Goal: Information Seeking & Learning: Learn about a topic

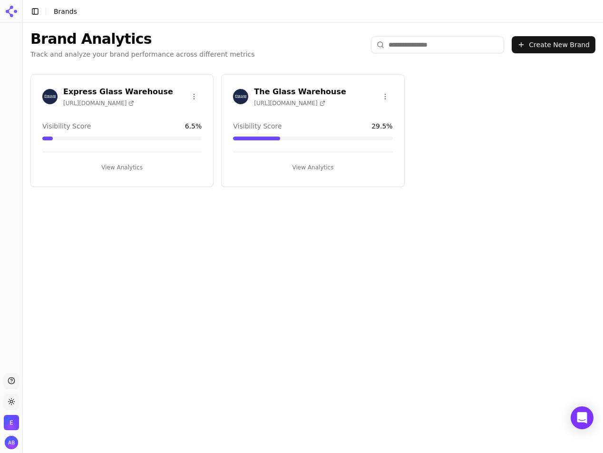
click at [311, 168] on button "View Analytics" at bounding box center [312, 167] width 159 height 15
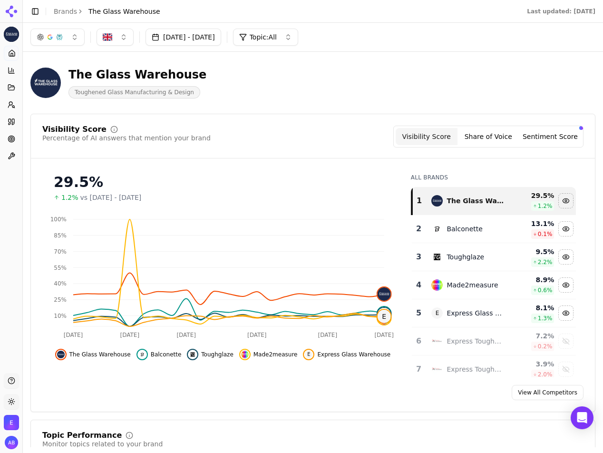
click at [280, 82] on div "The Glass Warehouse Toughened Glass Manufacturing & Design" at bounding box center [243, 82] width 426 height 31
click at [13, 138] on circle at bounding box center [12, 139] width 4 height 4
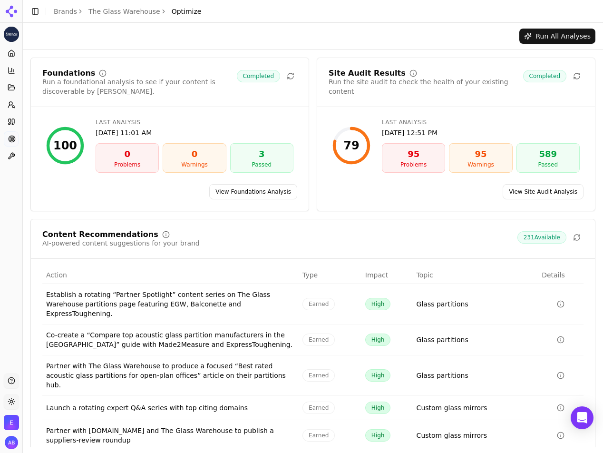
click at [529, 192] on link "View Site Audit Analysis" at bounding box center [543, 191] width 81 height 15
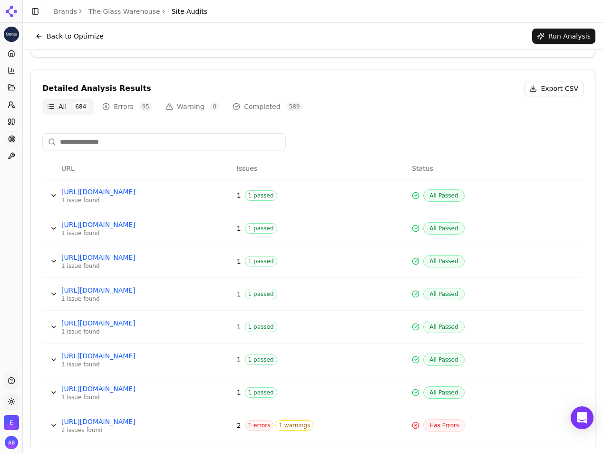
scroll to position [238, 0]
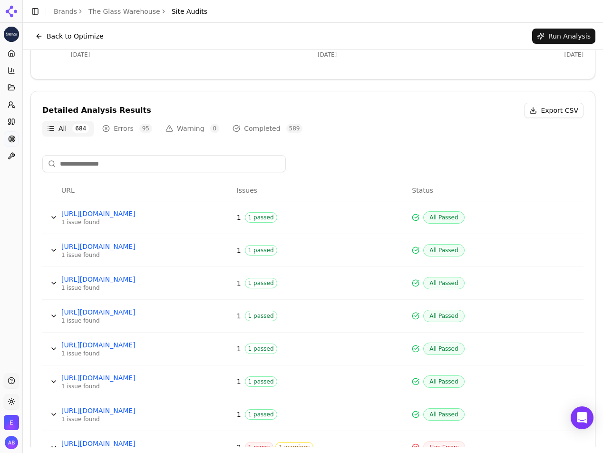
click at [123, 125] on button "Errors 95" at bounding box center [126, 128] width 59 height 15
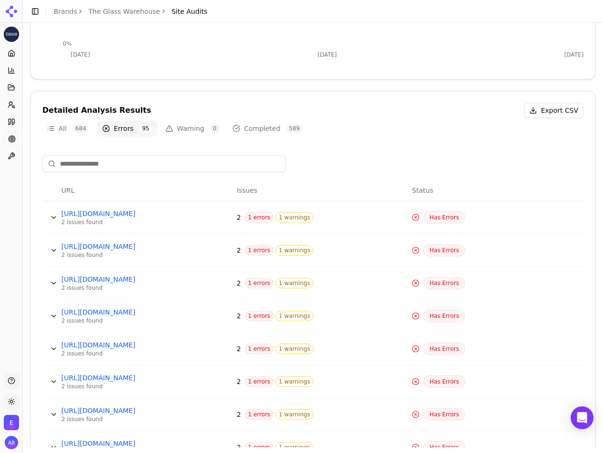
scroll to position [286, 0]
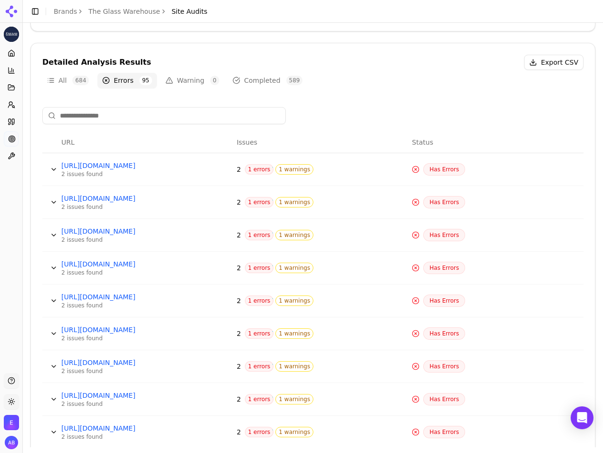
click at [57, 170] on button "Data table" at bounding box center [53, 169] width 15 height 15
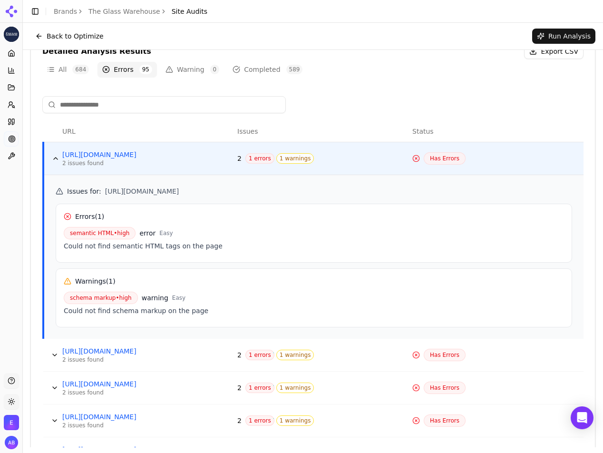
scroll to position [291, 0]
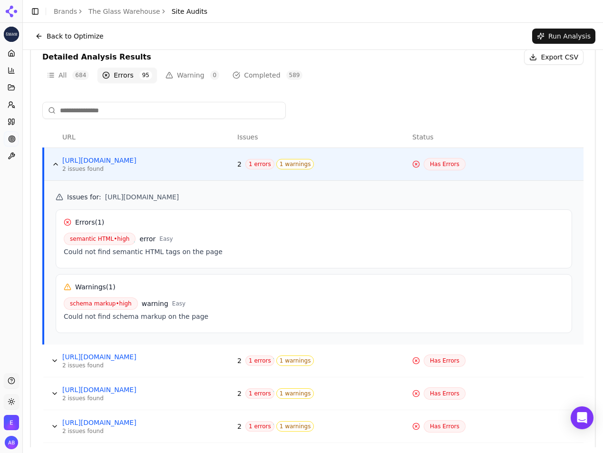
click at [179, 196] on span "[URL][DOMAIN_NAME]" at bounding box center [142, 197] width 74 height 10
copy div "[URL][DOMAIN_NAME]"
click at [57, 164] on button "Data table" at bounding box center [55, 163] width 15 height 15
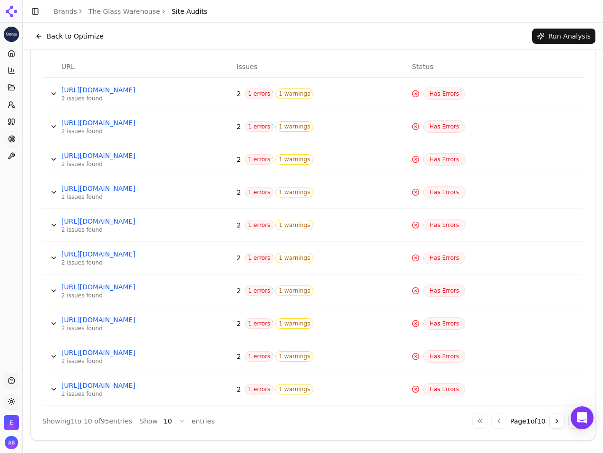
scroll to position [362, 0]
click at [559, 419] on button "Go to next page" at bounding box center [556, 419] width 15 height 15
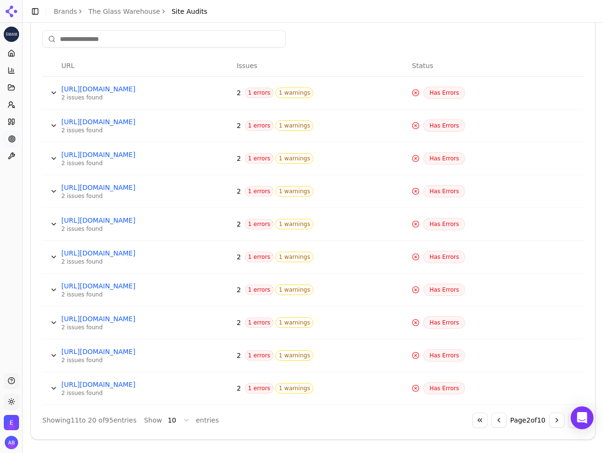
click at [556, 418] on button "Go to next page" at bounding box center [556, 419] width 15 height 15
click at [556, 419] on button "Go to next page" at bounding box center [556, 419] width 15 height 15
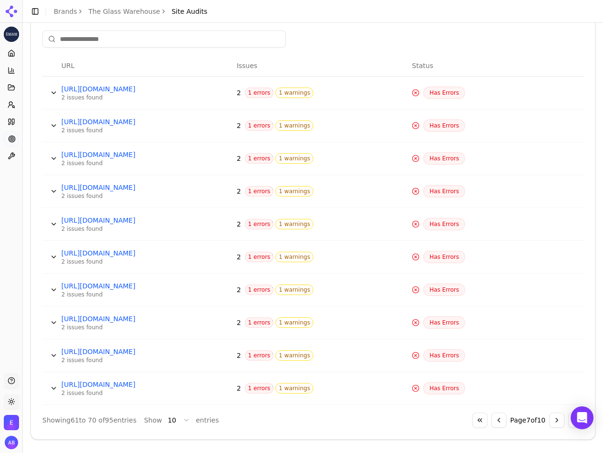
click at [556, 419] on button "Go to next page" at bounding box center [556, 419] width 15 height 15
click at [497, 419] on button "Go to previous page" at bounding box center [498, 419] width 15 height 15
click at [553, 418] on button "Go to next page" at bounding box center [556, 419] width 15 height 15
click at [556, 419] on button "Go to next page" at bounding box center [556, 419] width 15 height 15
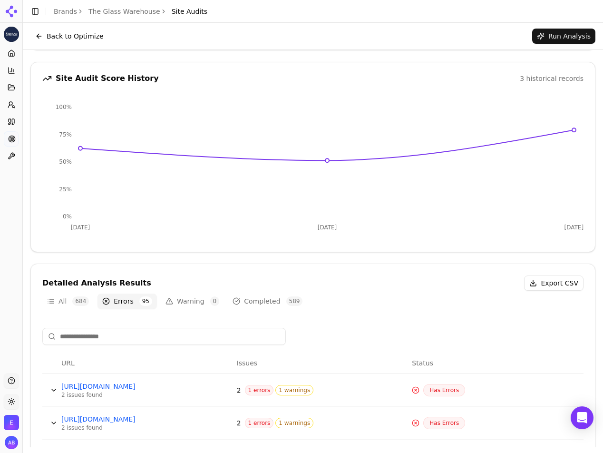
scroll to position [0, 0]
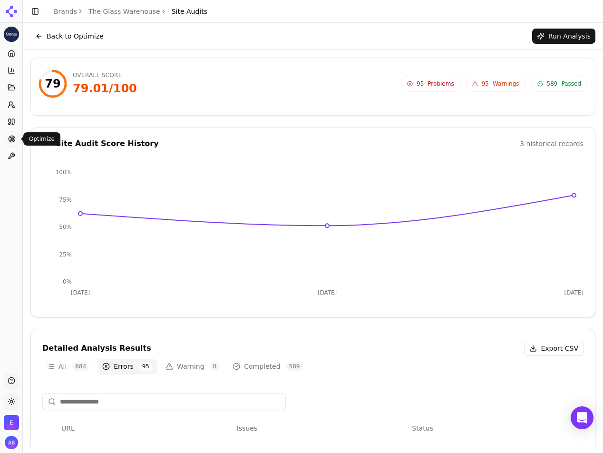
click at [13, 139] on icon at bounding box center [12, 139] width 8 height 8
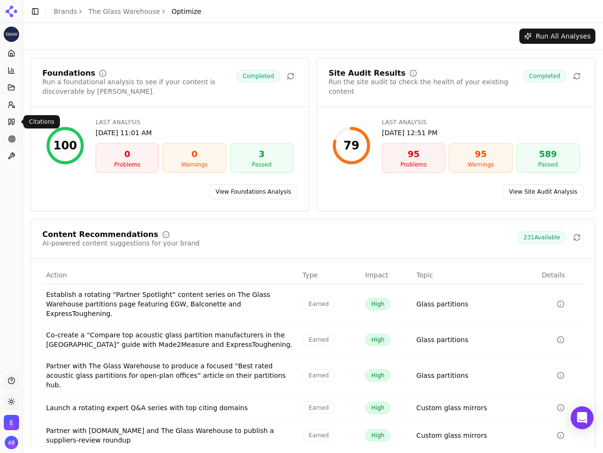
click at [11, 120] on icon at bounding box center [10, 122] width 2 height 6
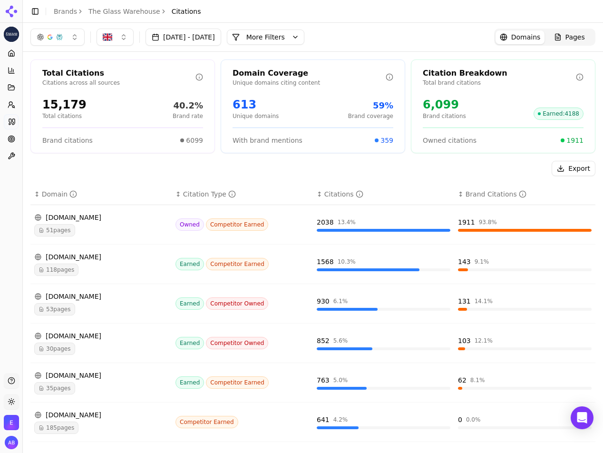
click at [151, 164] on div "Export" at bounding box center [312, 168] width 565 height 15
click at [12, 137] on circle at bounding box center [12, 139] width 4 height 4
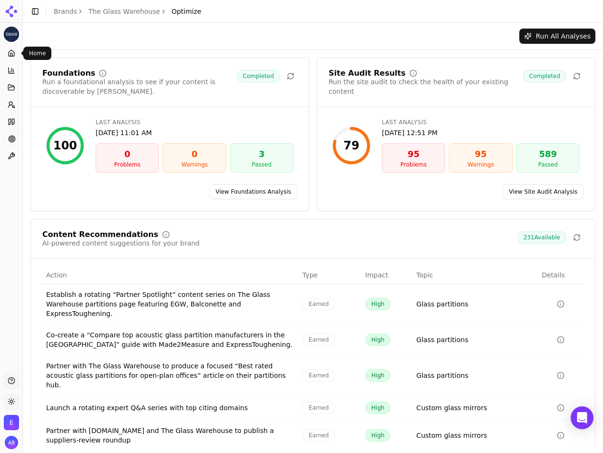
click at [12, 55] on icon at bounding box center [11, 54] width 2 height 3
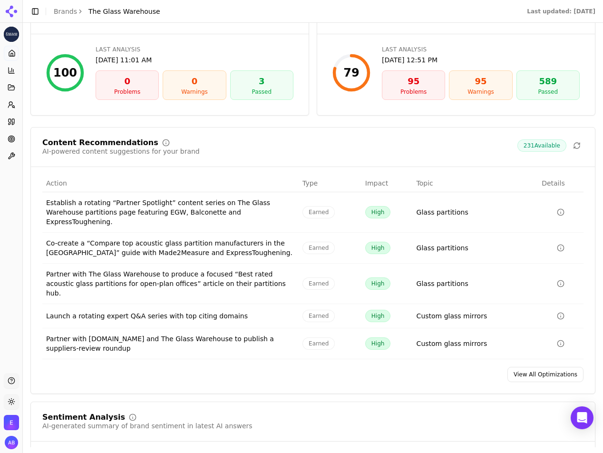
scroll to position [1387, 0]
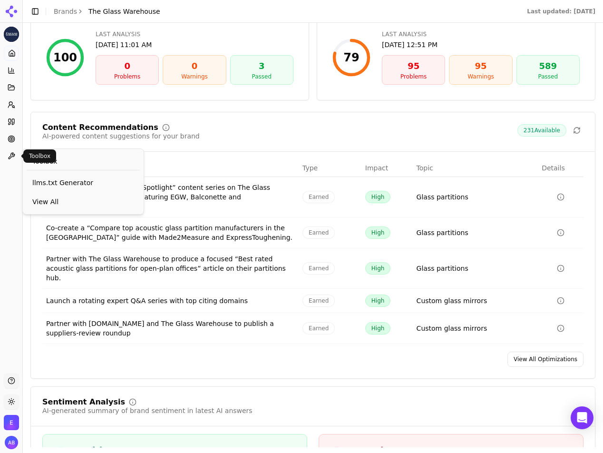
click at [12, 155] on icon at bounding box center [12, 156] width 8 height 8
click at [44, 203] on span "View All" at bounding box center [83, 202] width 102 height 10
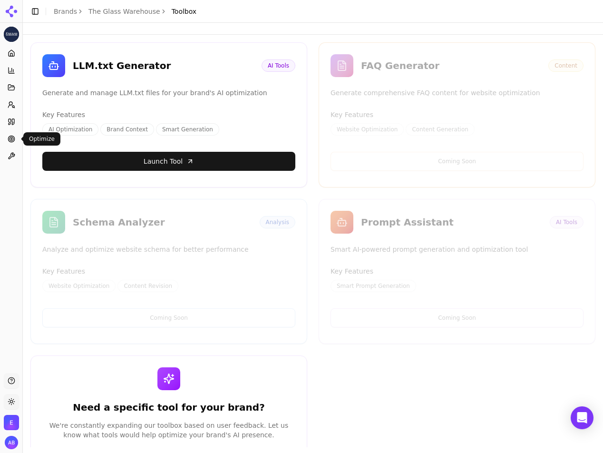
click at [10, 137] on icon at bounding box center [12, 139] width 8 height 8
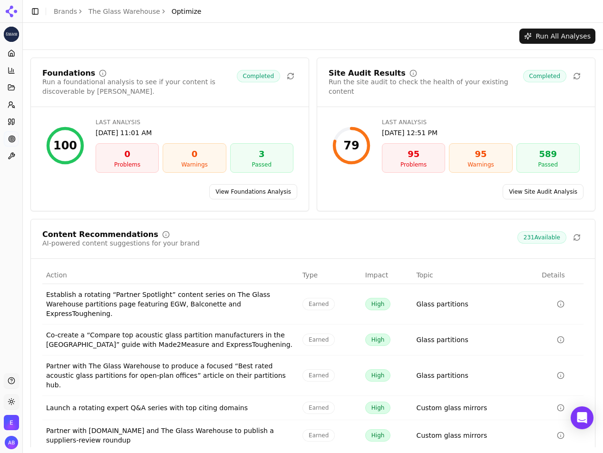
scroll to position [28, 0]
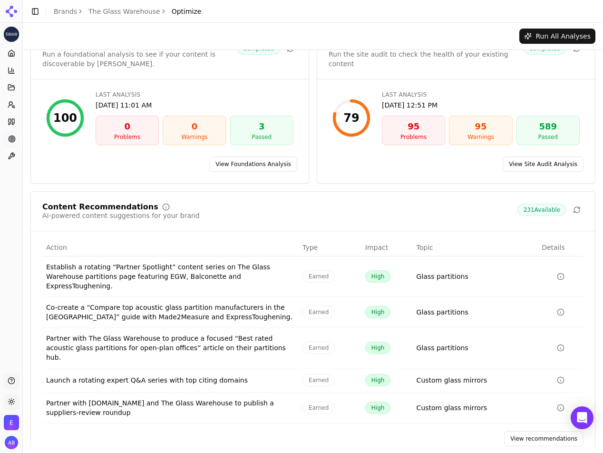
click at [525, 431] on link "View recommendations" at bounding box center [543, 438] width 79 height 15
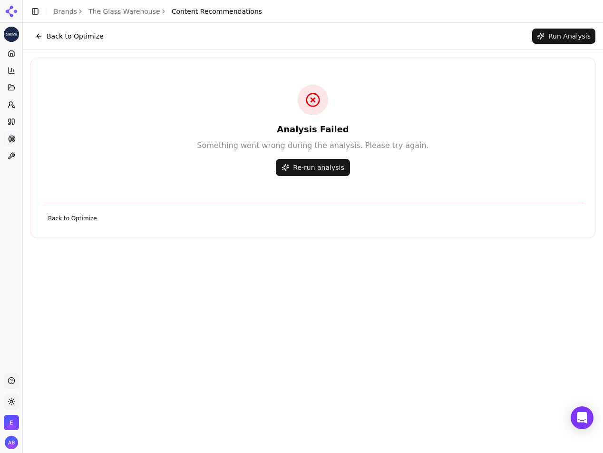
click at [556, 38] on button "Run Analysis" at bounding box center [563, 36] width 63 height 15
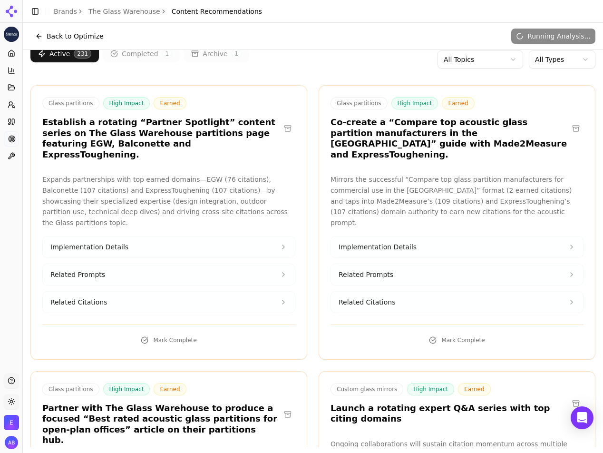
scroll to position [13, 0]
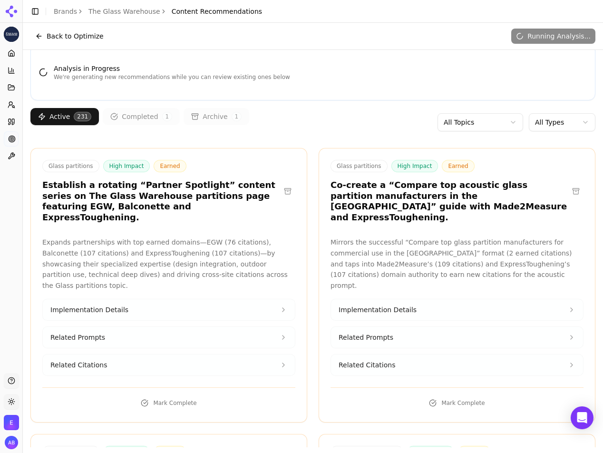
click at [574, 123] on html "The Glass Warehouse Platform Home Competition Topics Prompts Citations Optimize…" at bounding box center [301, 262] width 603 height 524
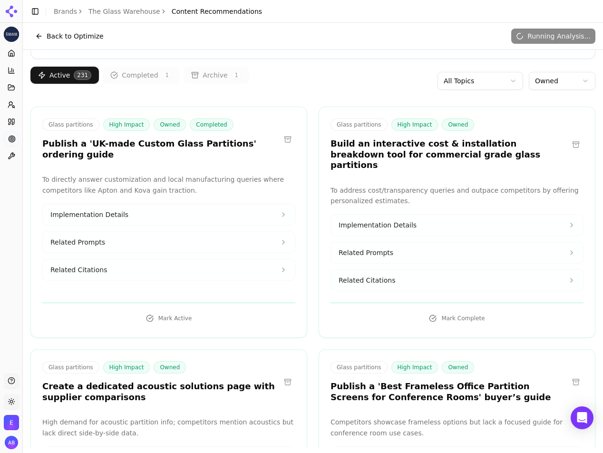
scroll to position [48, 0]
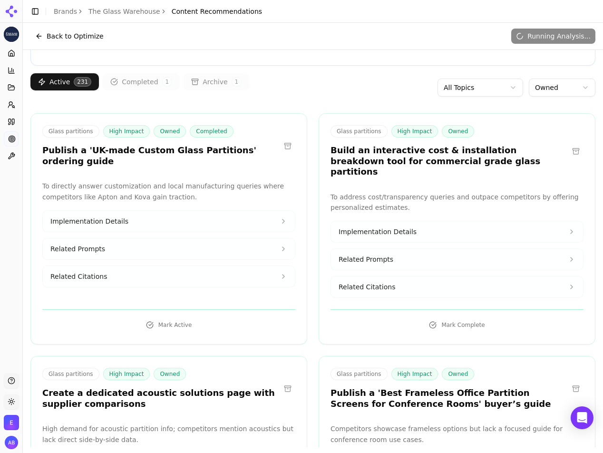
click at [142, 222] on button "Implementation Details" at bounding box center [169, 221] width 252 height 21
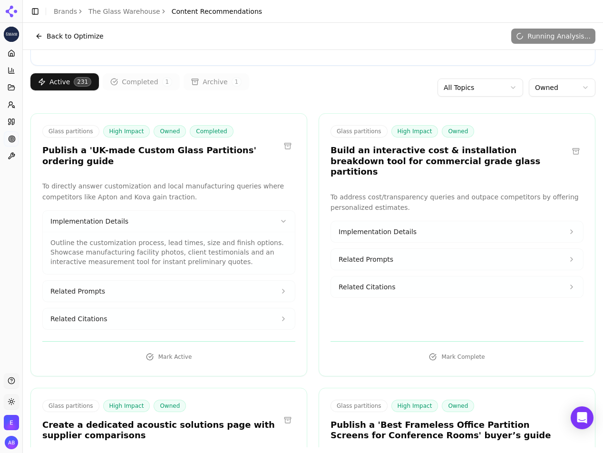
click at [507, 89] on html "The Glass Warehouse Platform Home Competition Topics Prompts Citations Optimize…" at bounding box center [301, 262] width 603 height 524
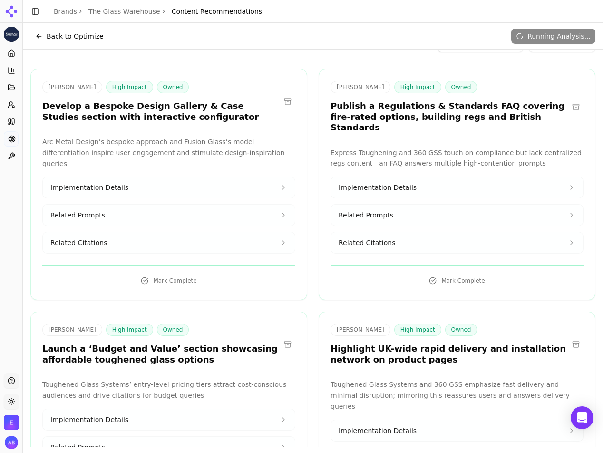
scroll to position [0, 0]
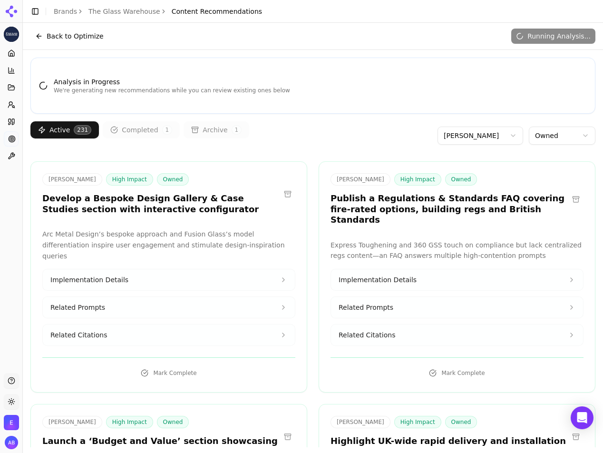
click at [507, 135] on html "The Glass Warehouse Platform Home Competition Topics Prompts Citations Optimize…" at bounding box center [301, 262] width 603 height 524
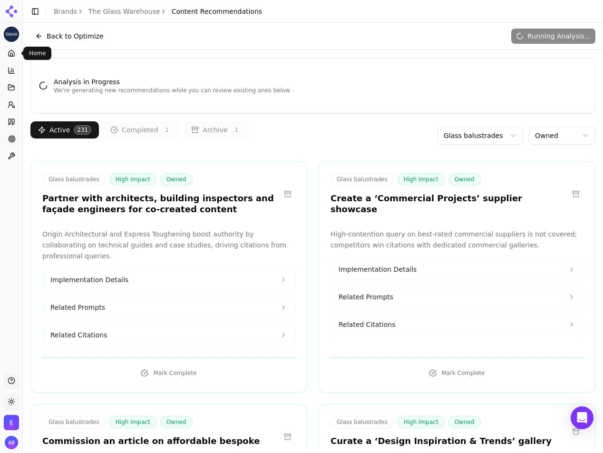
click at [12, 54] on icon at bounding box center [11, 54] width 2 height 3
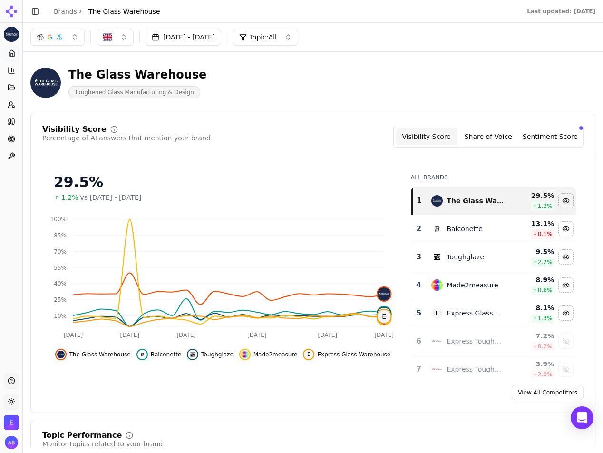
click at [544, 138] on button "Sentiment Score" at bounding box center [550, 136] width 62 height 17
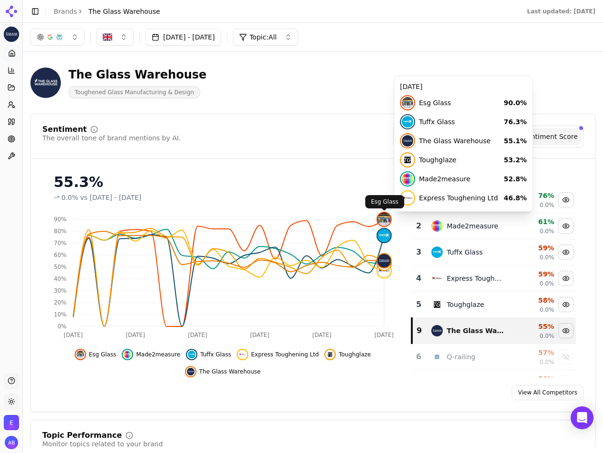
click img
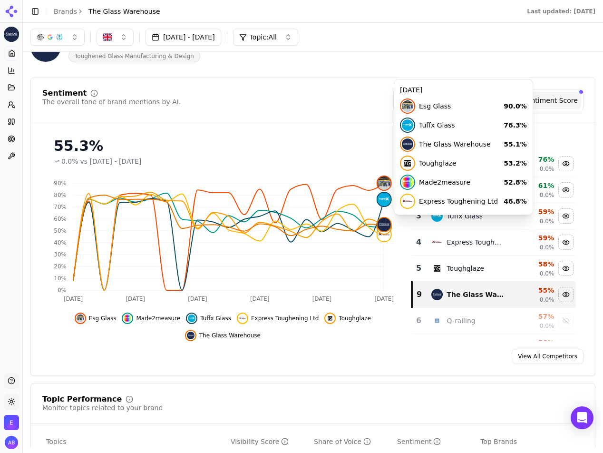
scroll to position [41, 0]
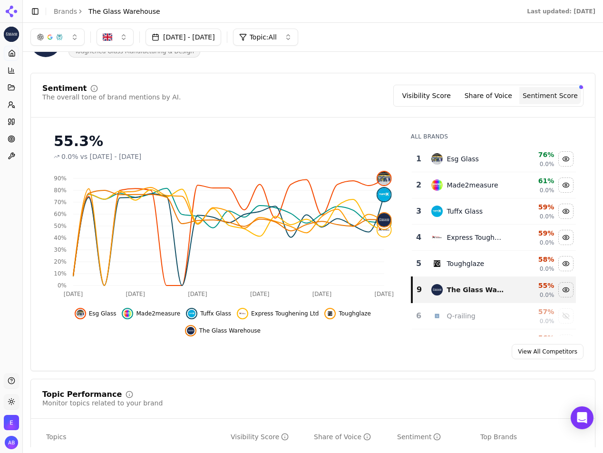
click at [502, 96] on button "Share of Voice" at bounding box center [488, 95] width 62 height 17
click at [446, 97] on button "Visibility Score" at bounding box center [427, 95] width 62 height 17
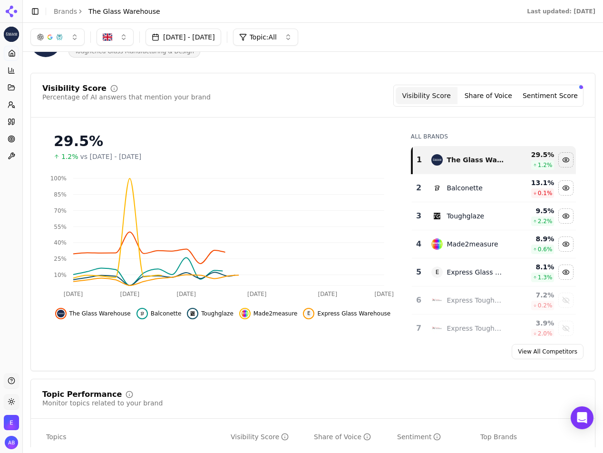
scroll to position [0, 0]
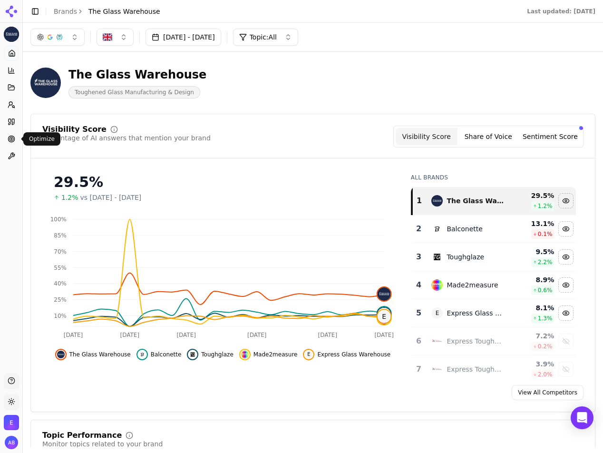
click at [12, 138] on circle at bounding box center [11, 138] width 1 height 1
